Goal: Task Accomplishment & Management: Manage account settings

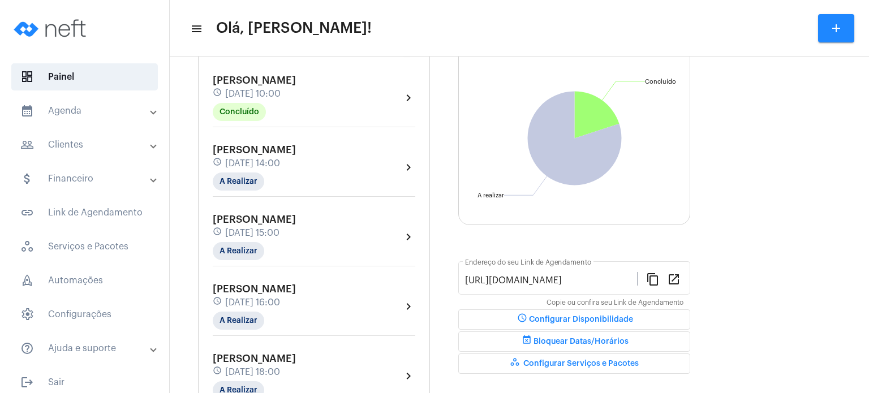
scroll to position [136, 0]
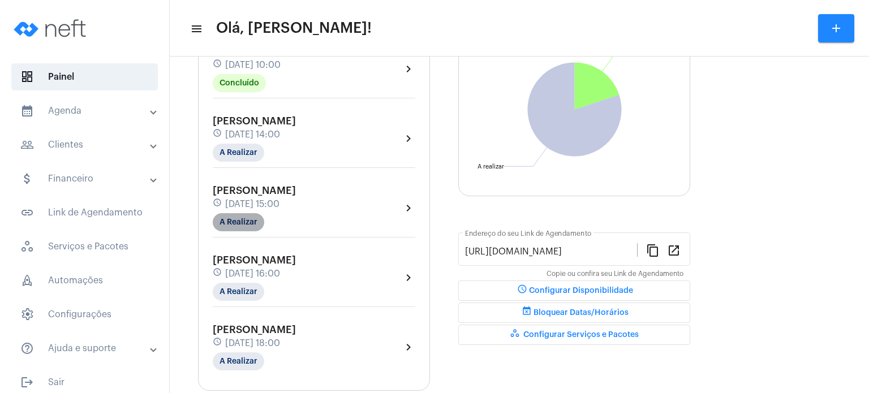
click at [251, 222] on mat-chip "A Realizar" at bounding box center [239, 222] width 52 height 18
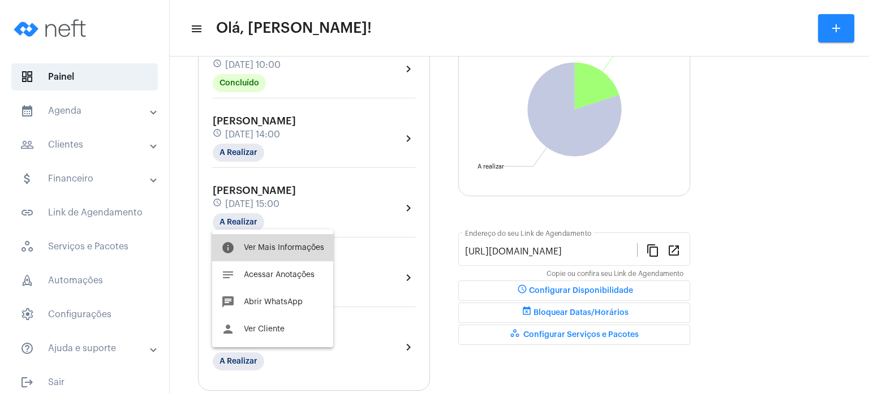
click at [273, 241] on button "info Ver Mais Informações" at bounding box center [272, 247] width 121 height 27
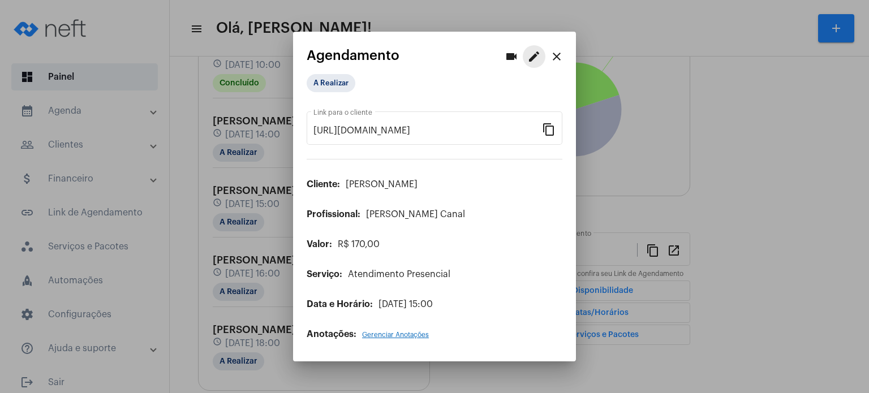
click at [541, 57] on button "edit" at bounding box center [534, 56] width 23 height 23
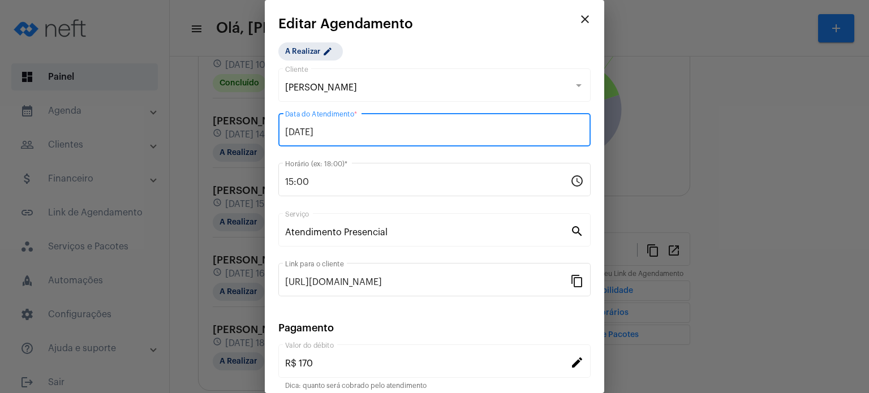
click at [340, 137] on input "[DATE]" at bounding box center [434, 132] width 299 height 10
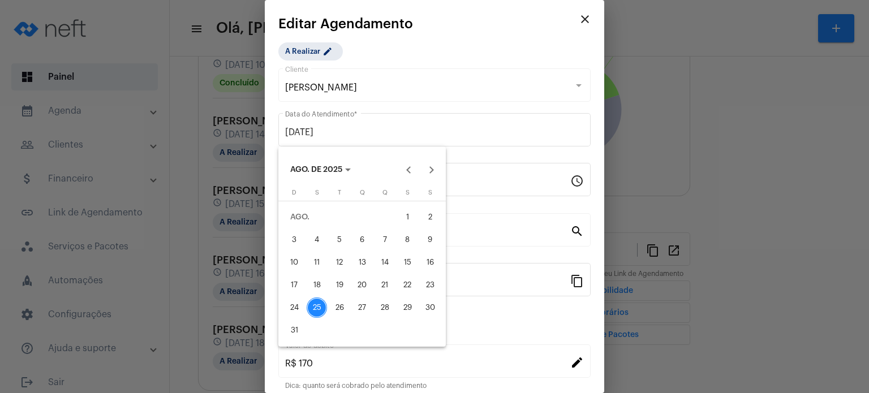
click at [411, 297] on button "29" at bounding box center [407, 308] width 23 height 23
type input "[DATE]"
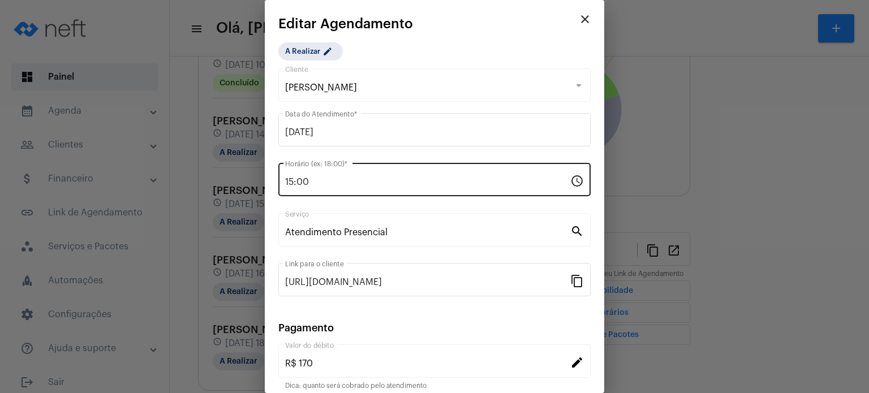
click at [341, 187] on div "15:00 Horário (ex: 18:00) *" at bounding box center [427, 179] width 285 height 36
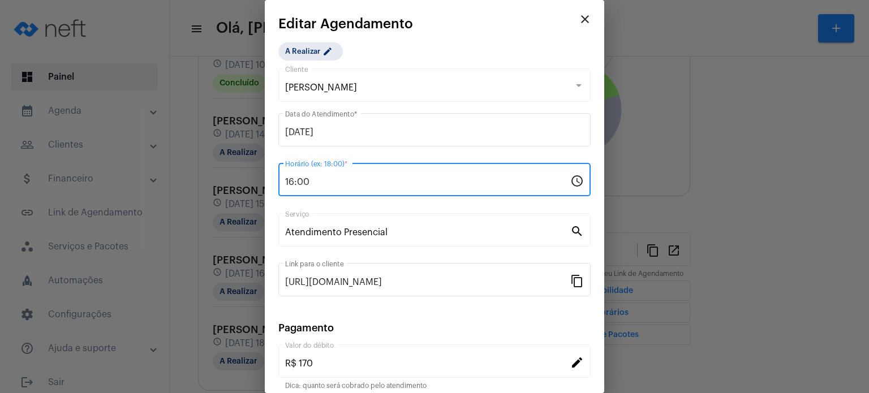
type input "16:00"
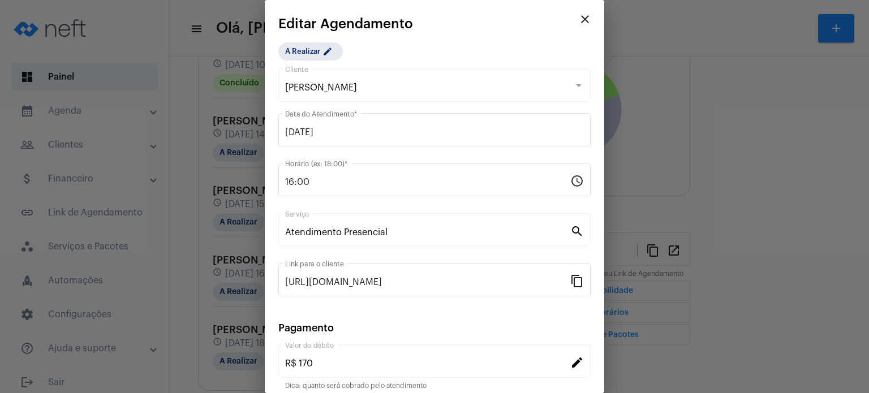
scroll to position [92, 0]
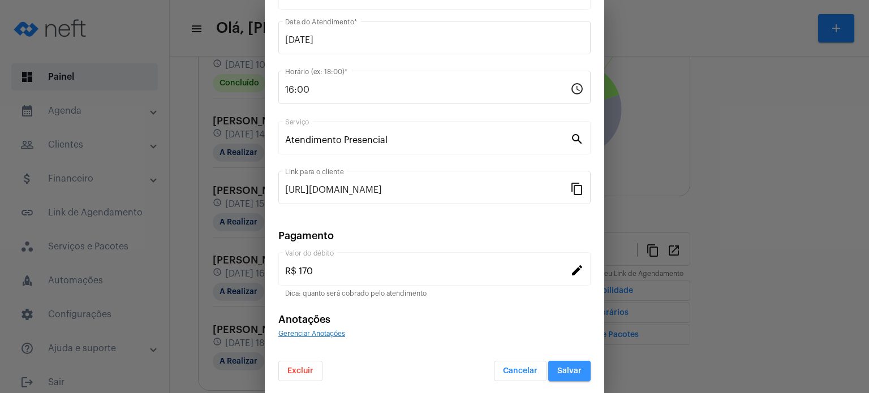
click at [571, 374] on button "Salvar" at bounding box center [569, 371] width 42 height 20
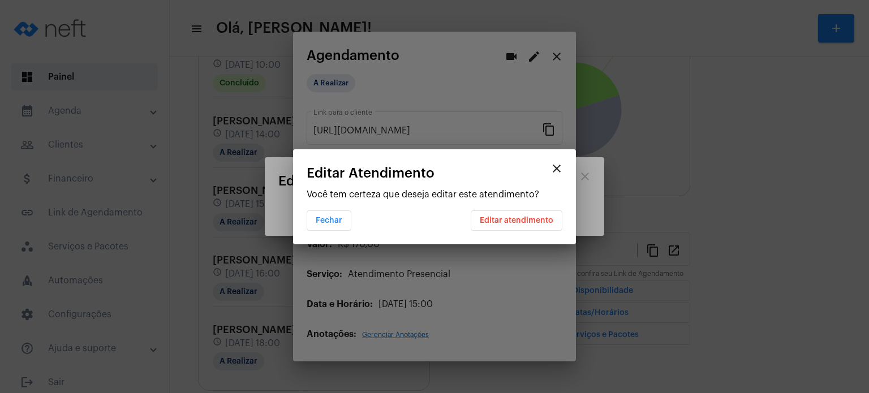
scroll to position [0, 0]
click at [527, 221] on span "Editar atendimento" at bounding box center [517, 221] width 74 height 8
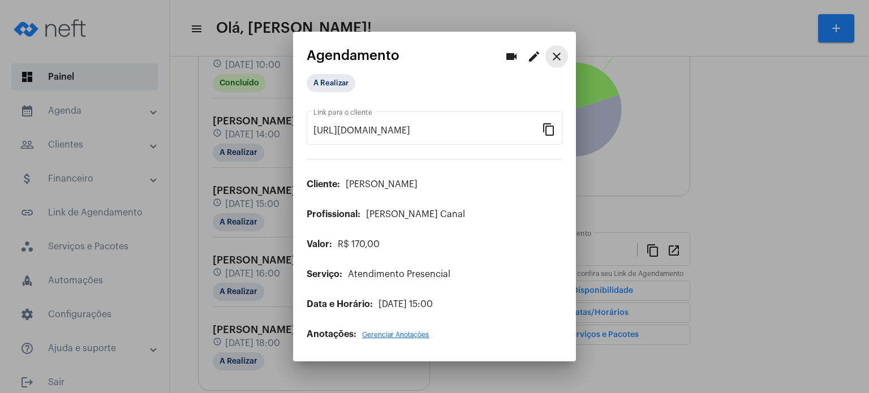
click at [549, 63] on button "close" at bounding box center [557, 56] width 23 height 23
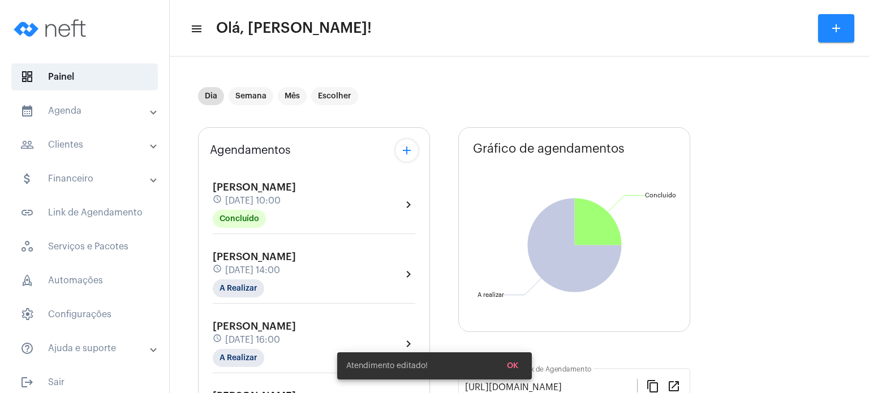
click at [233, 265] on span "[DATE] 14:00" at bounding box center [252, 270] width 55 height 10
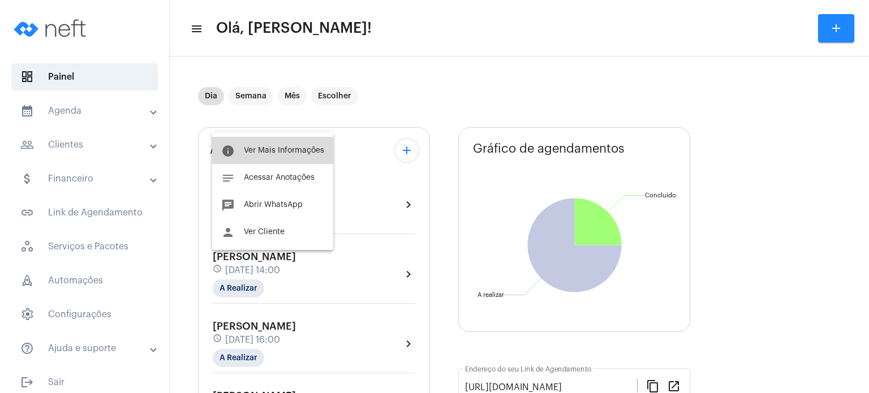
click at [269, 155] on button "info Ver Mais Informações" at bounding box center [272, 150] width 121 height 27
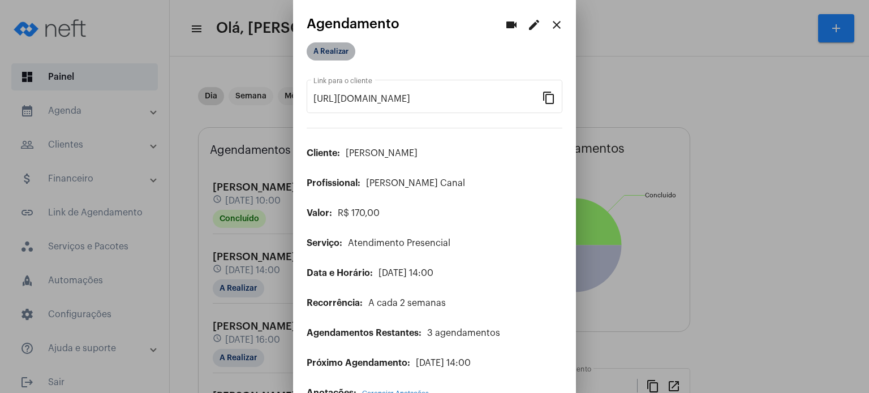
click at [326, 49] on mat-chip "A Realizar" at bounding box center [331, 51] width 49 height 18
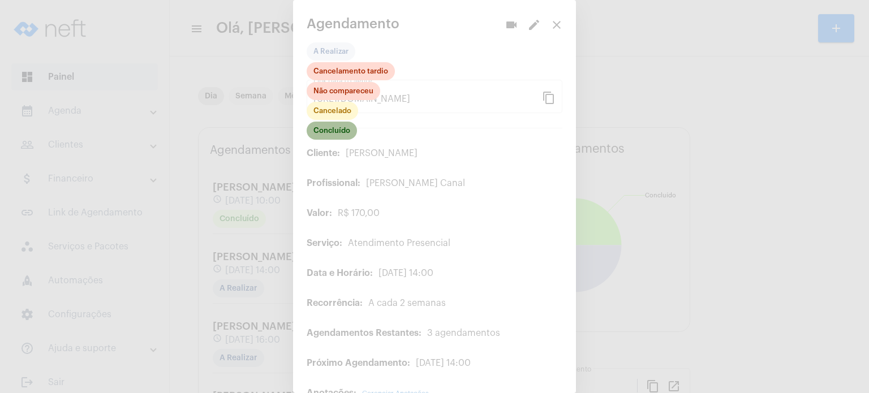
click at [338, 126] on mat-chip "Concluído" at bounding box center [332, 131] width 50 height 18
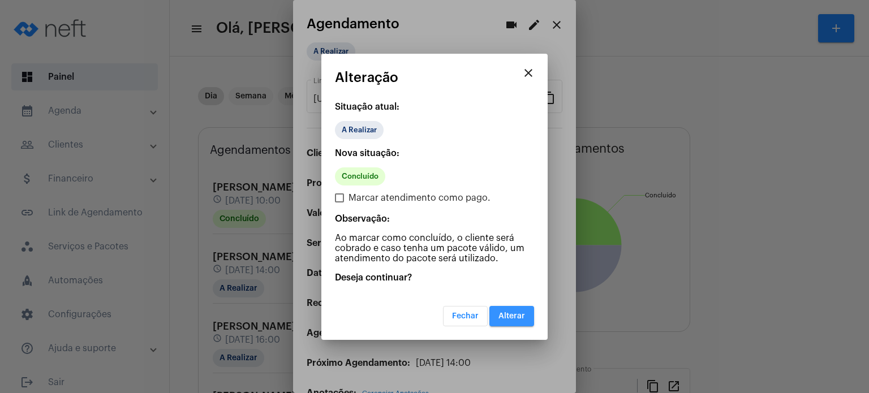
click at [517, 314] on span "Alterar" at bounding box center [512, 316] width 27 height 8
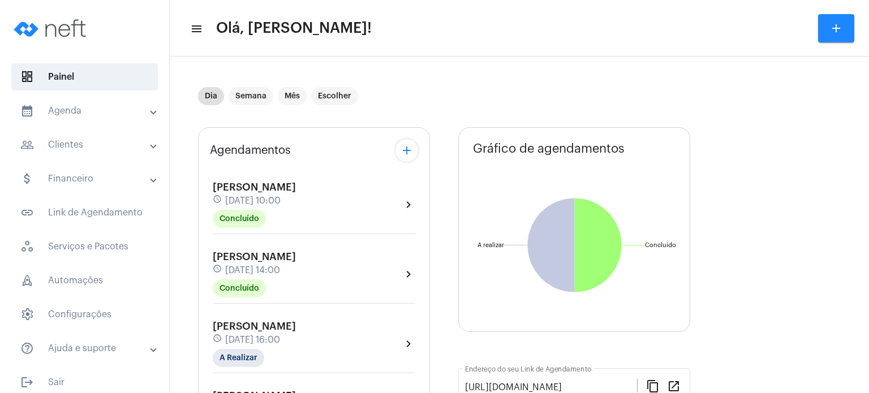
click at [98, 121] on mat-expansion-panel-header "calendar_month_outlined Agenda" at bounding box center [88, 110] width 162 height 27
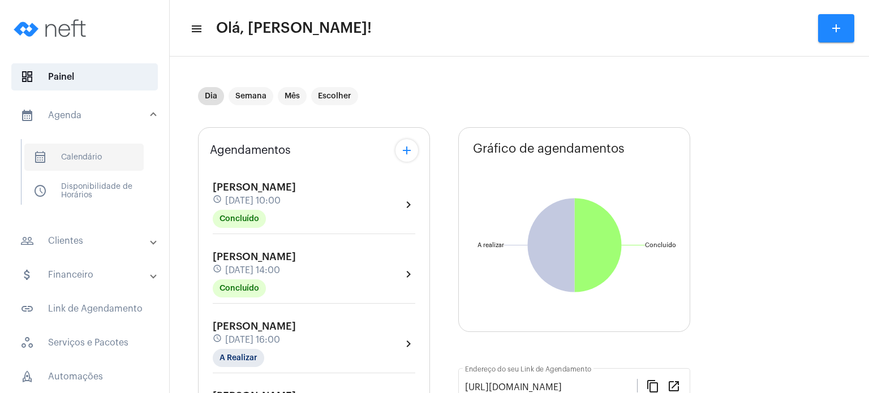
click at [93, 147] on span "calendar_month_outlined Calendário" at bounding box center [83, 157] width 119 height 27
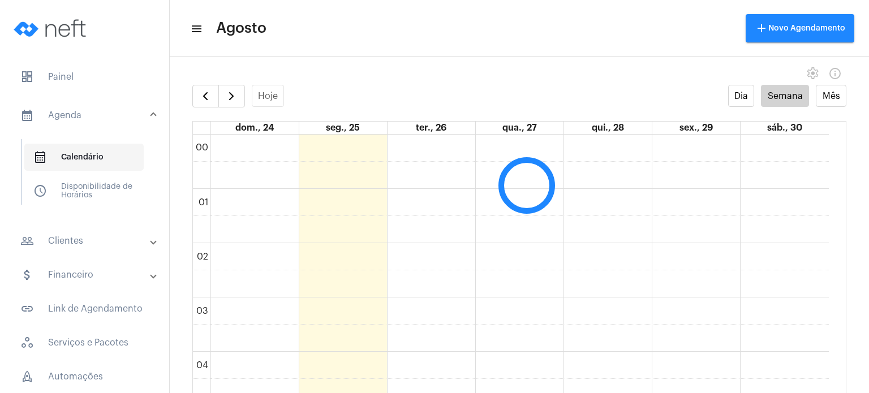
scroll to position [326, 0]
click at [236, 94] on span "button" at bounding box center [232, 96] width 14 height 14
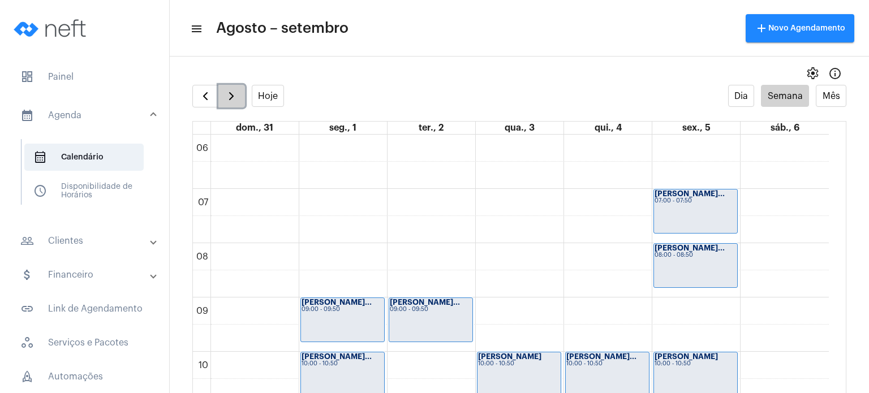
click at [235, 95] on span "button" at bounding box center [232, 96] width 14 height 14
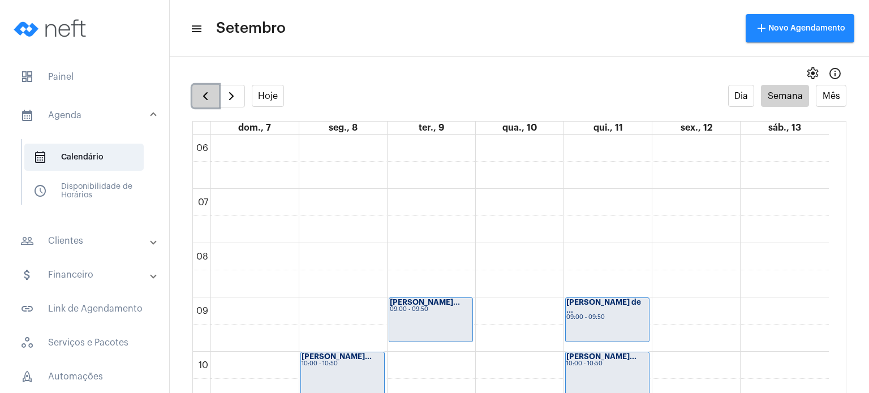
click at [211, 104] on button "button" at bounding box center [205, 96] width 27 height 23
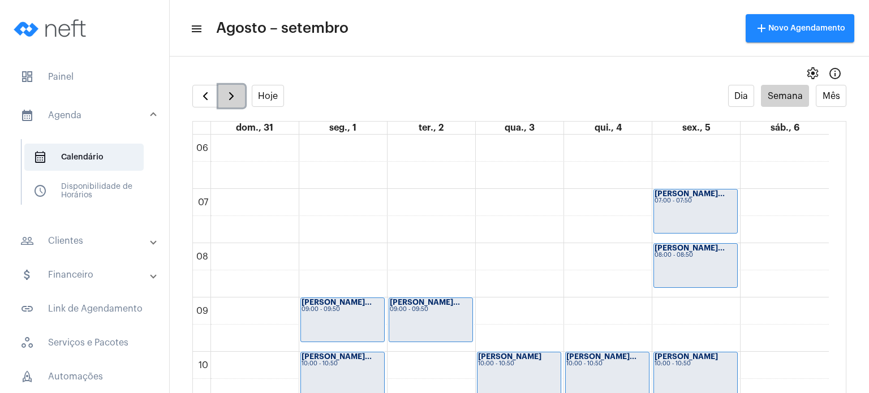
click at [228, 104] on button "button" at bounding box center [231, 96] width 27 height 23
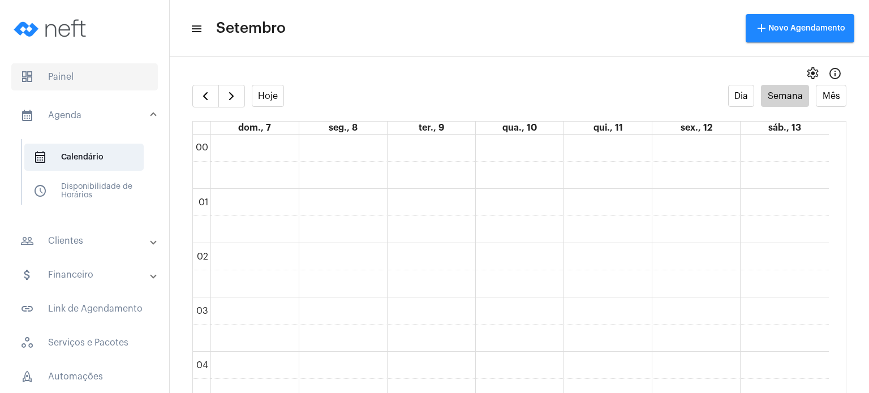
click at [106, 75] on span "dashboard Painel" at bounding box center [84, 76] width 147 height 27
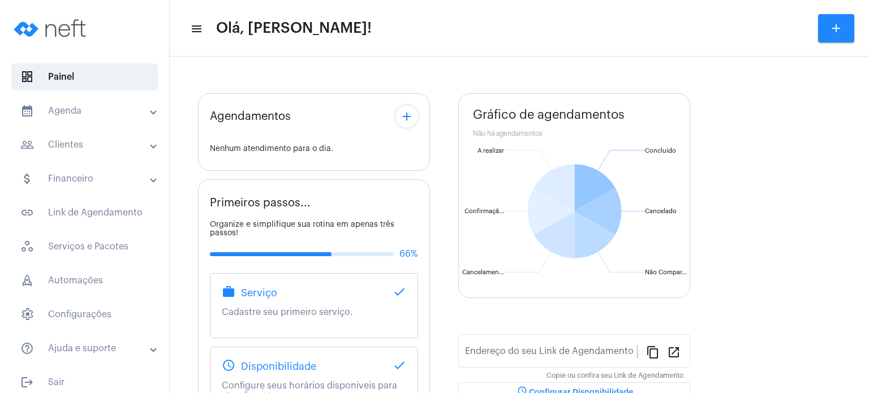
type input "[URL][DOMAIN_NAME]"
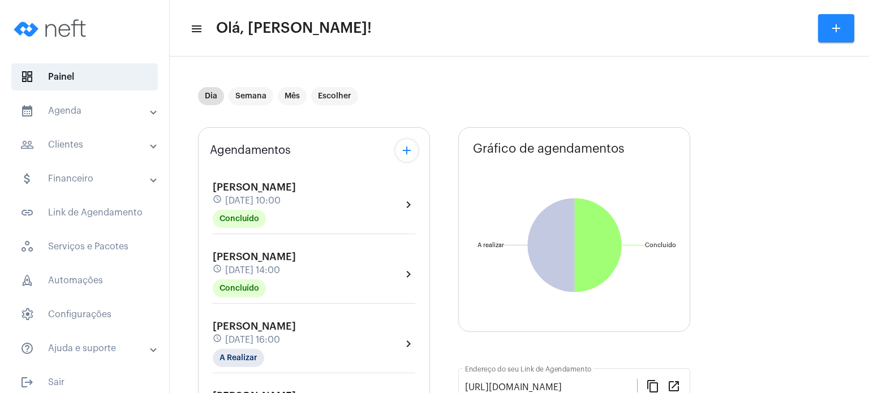
click at [237, 254] on span "[PERSON_NAME]" at bounding box center [254, 257] width 83 height 10
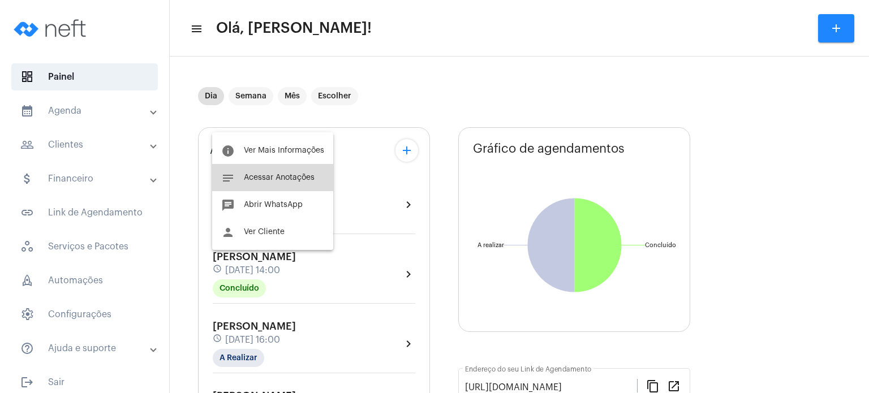
click at [284, 175] on span "Acessar Anotações" at bounding box center [279, 178] width 71 height 8
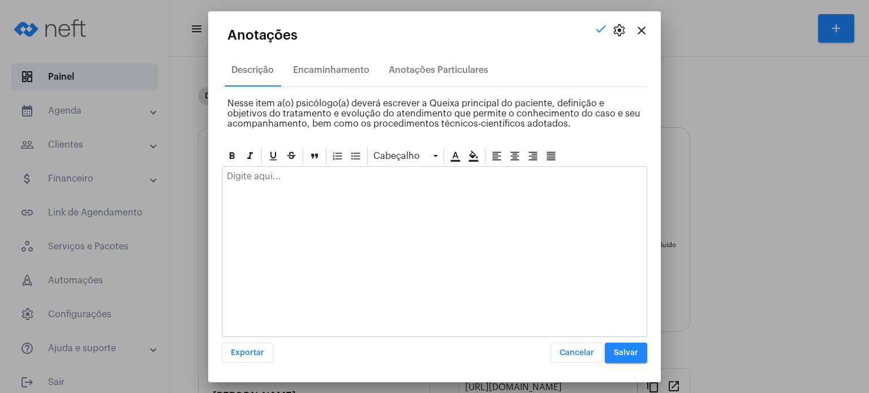
click at [284, 176] on p at bounding box center [434, 176] width 415 height 10
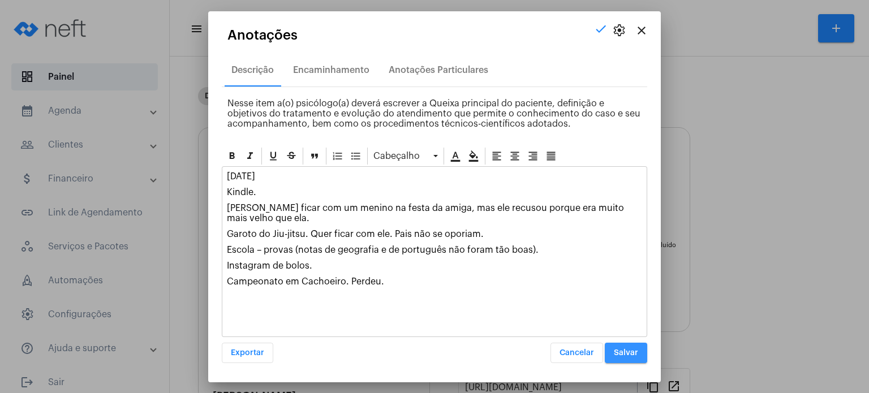
click at [629, 348] on button "Salvar" at bounding box center [626, 353] width 42 height 20
